Goal: Information Seeking & Learning: Understand process/instructions

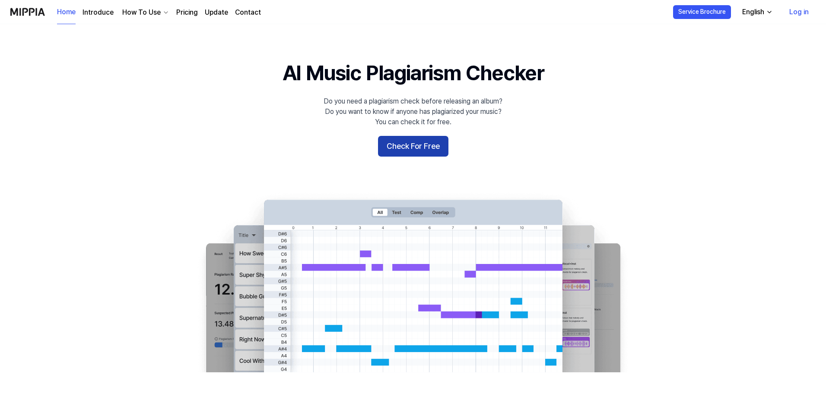
click at [395, 143] on button "Check For Free" at bounding box center [413, 146] width 70 height 21
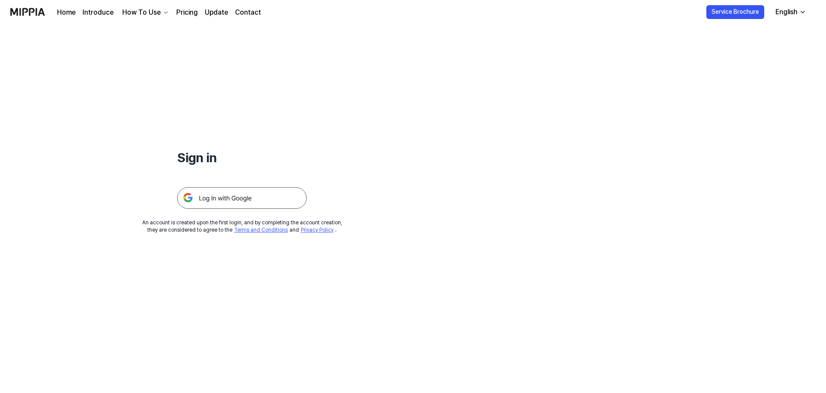
click at [221, 183] on div at bounding box center [242, 188] width 130 height 42
click at [221, 195] on img at bounding box center [242, 198] width 130 height 22
click at [68, 13] on link "Home" at bounding box center [66, 12] width 19 height 10
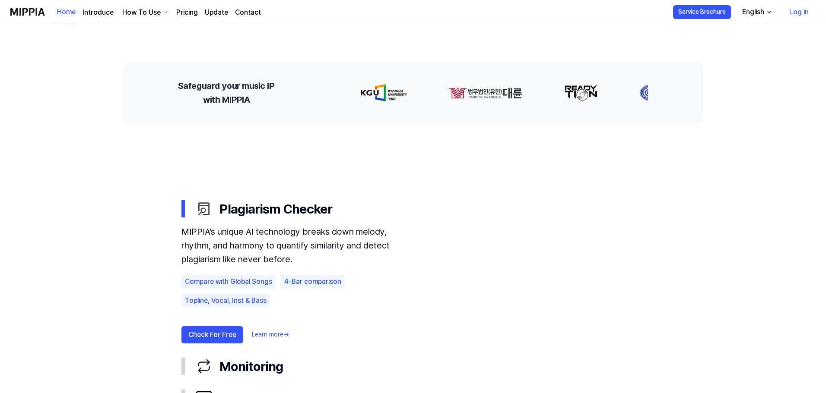
scroll to position [432, 0]
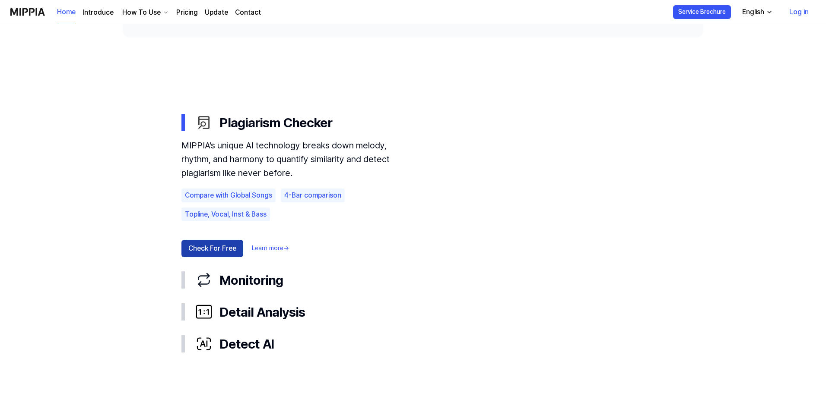
click at [204, 243] on button "Check For Free" at bounding box center [212, 248] width 62 height 17
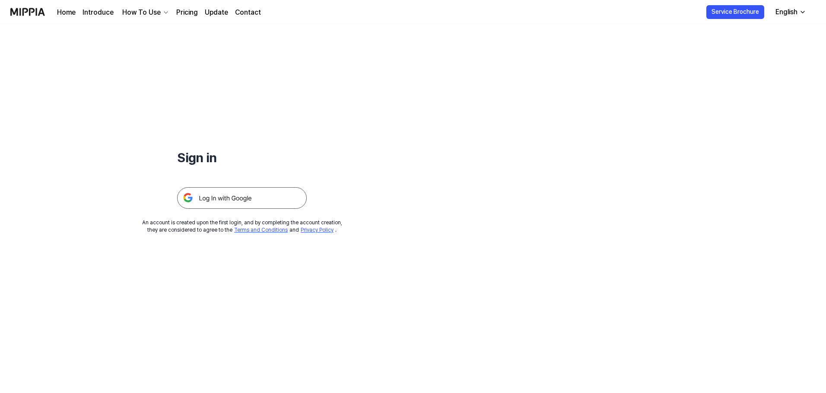
click at [220, 200] on img at bounding box center [242, 198] width 130 height 22
click at [799, 12] on icon "button" at bounding box center [802, 12] width 7 height 7
click at [158, 11] on div "How To Use" at bounding box center [142, 12] width 42 height 10
click at [162, 27] on link "Plagiarism Checker" at bounding box center [143, 31] width 83 height 17
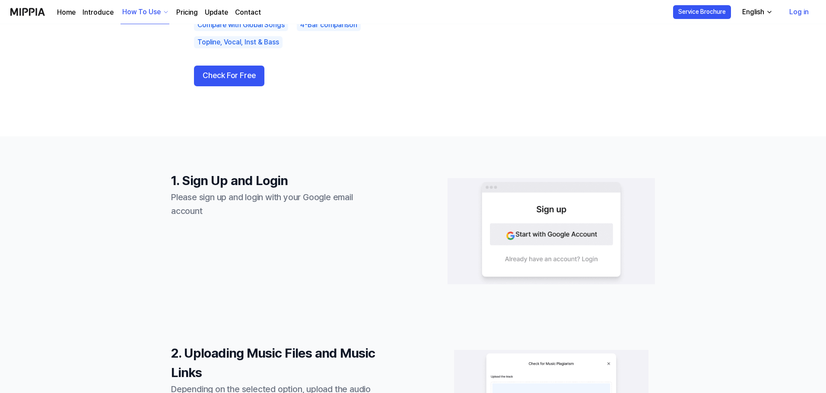
scroll to position [86, 0]
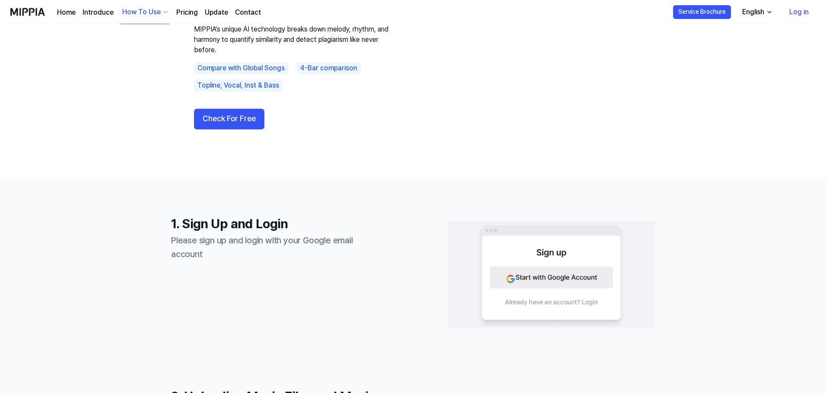
click at [653, 51] on div "Plagiarism Checker MIPPIA’s unique AI technology breaks down melody, rhythm, an…" at bounding box center [413, 58] width 484 height 173
